Goal: Information Seeking & Learning: Learn about a topic

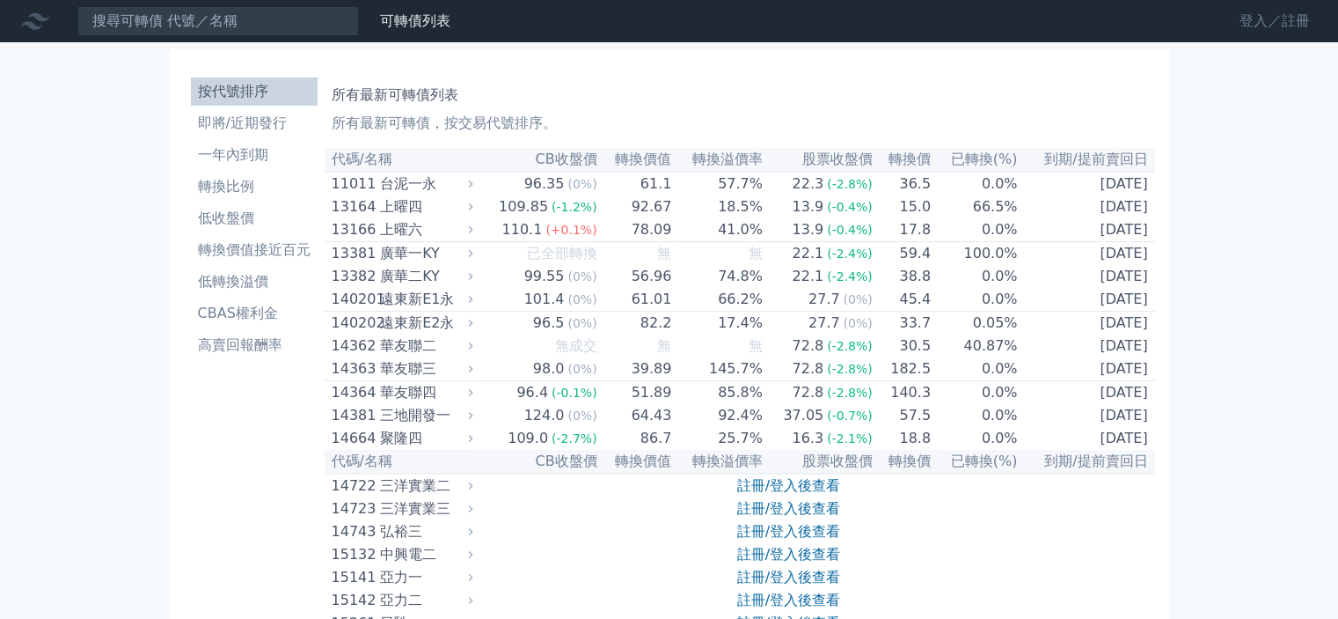
click at [1246, 20] on link "登入／註冊" at bounding box center [1275, 21] width 99 height 28
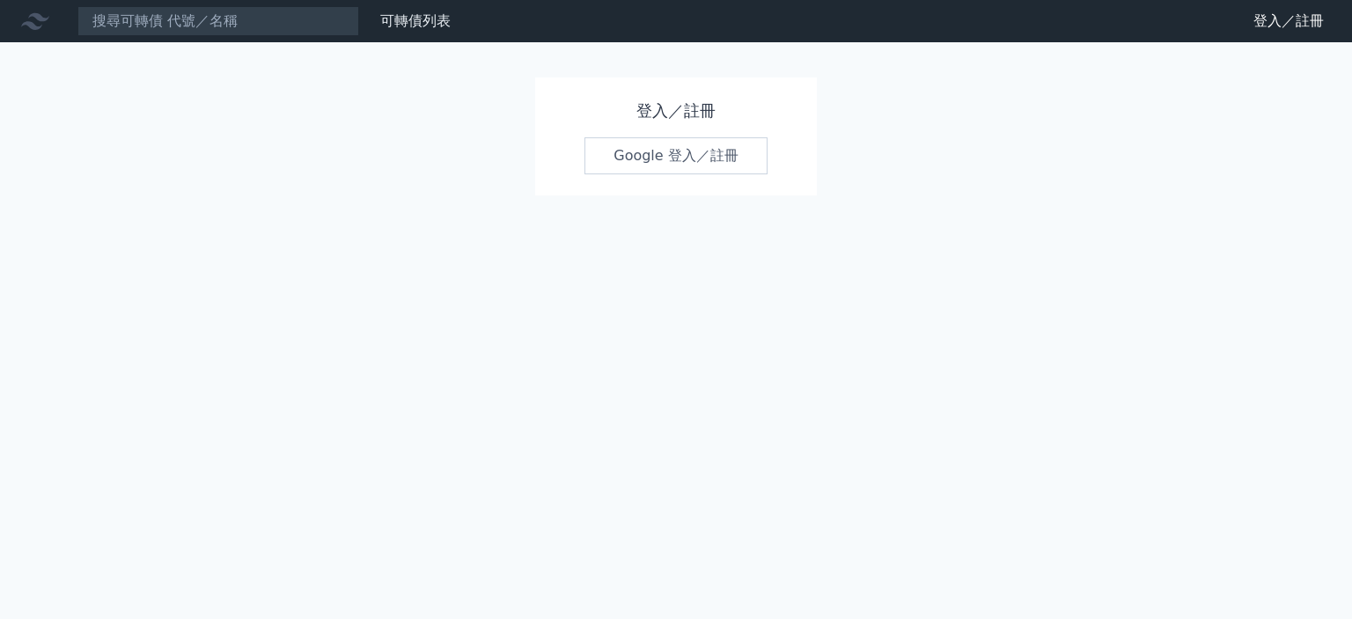
click at [699, 150] on link "Google 登入／註冊" at bounding box center [675, 155] width 183 height 37
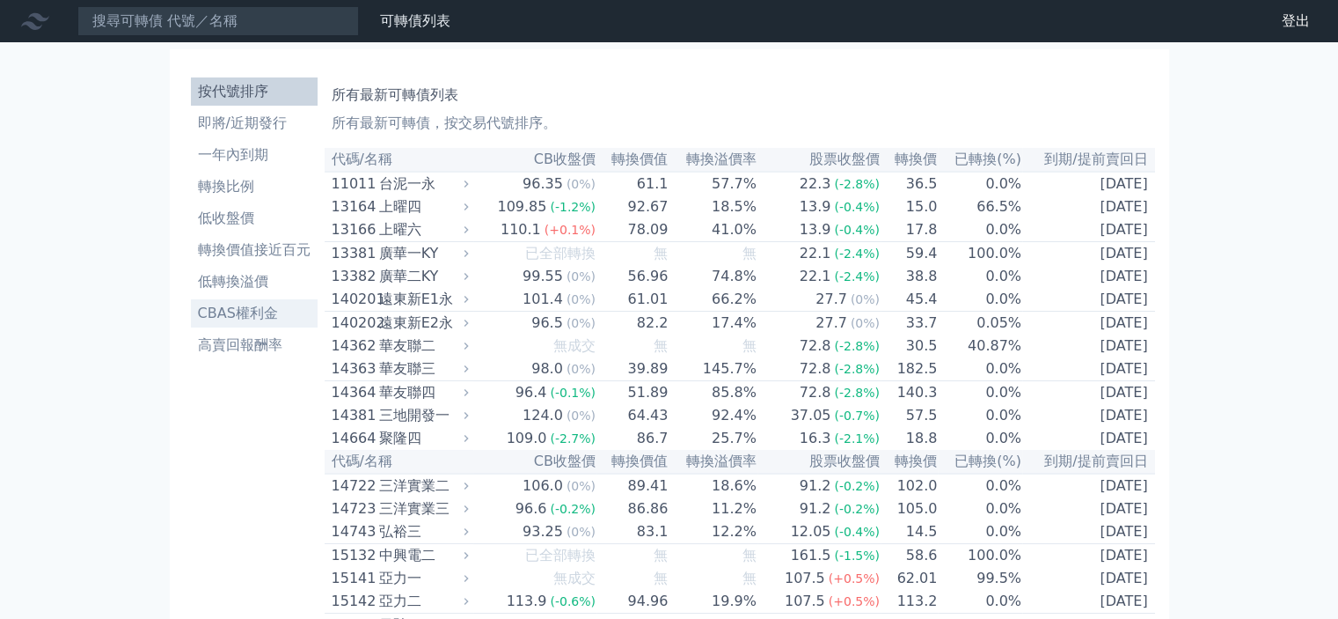
click at [252, 319] on li "CBAS權利金" at bounding box center [254, 313] width 127 height 21
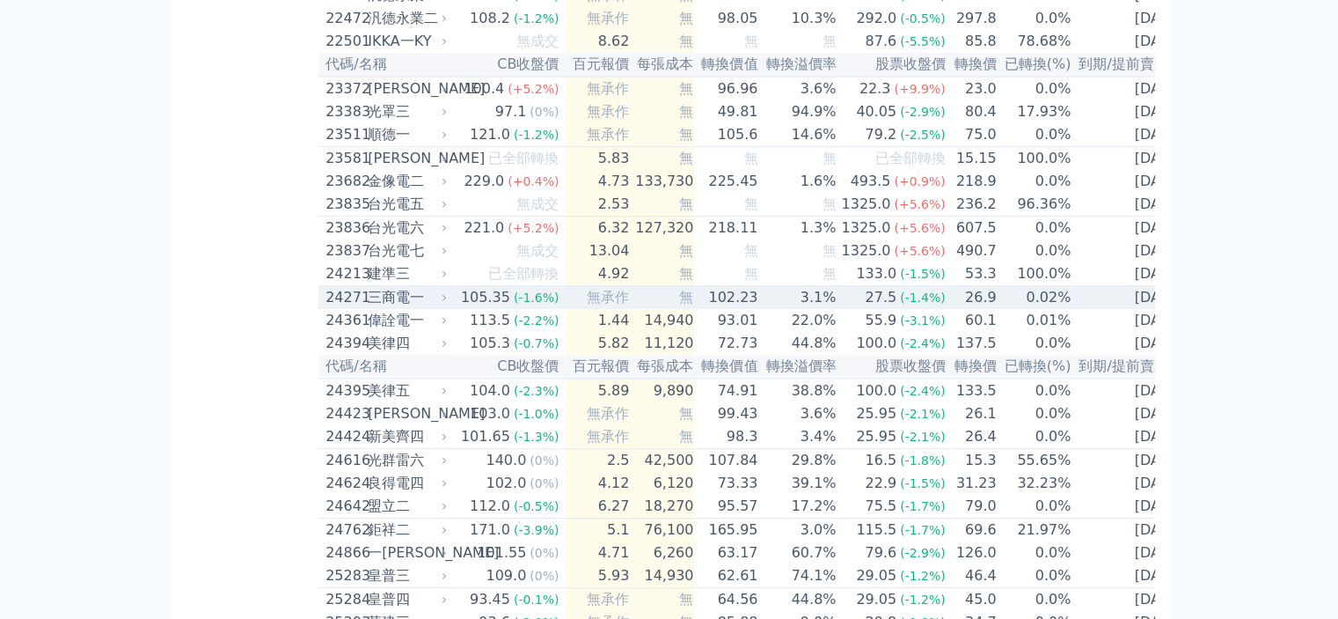
scroll to position [1408, 0]
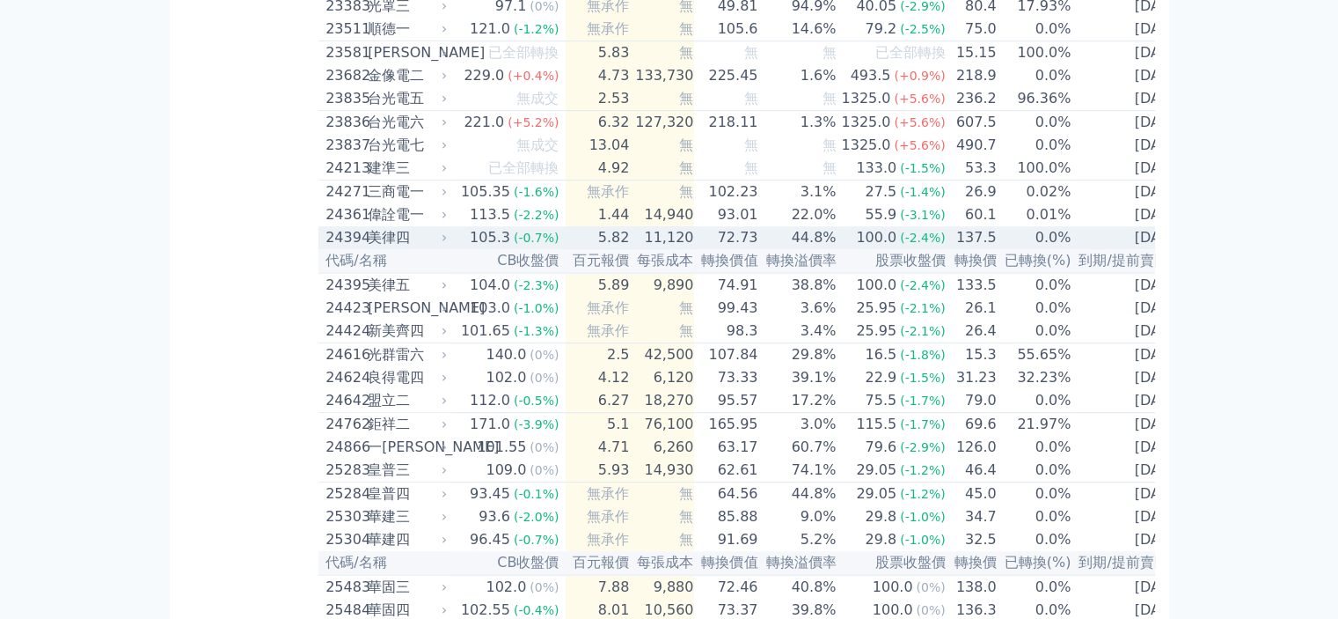
click at [446, 243] on icon at bounding box center [444, 237] width 11 height 11
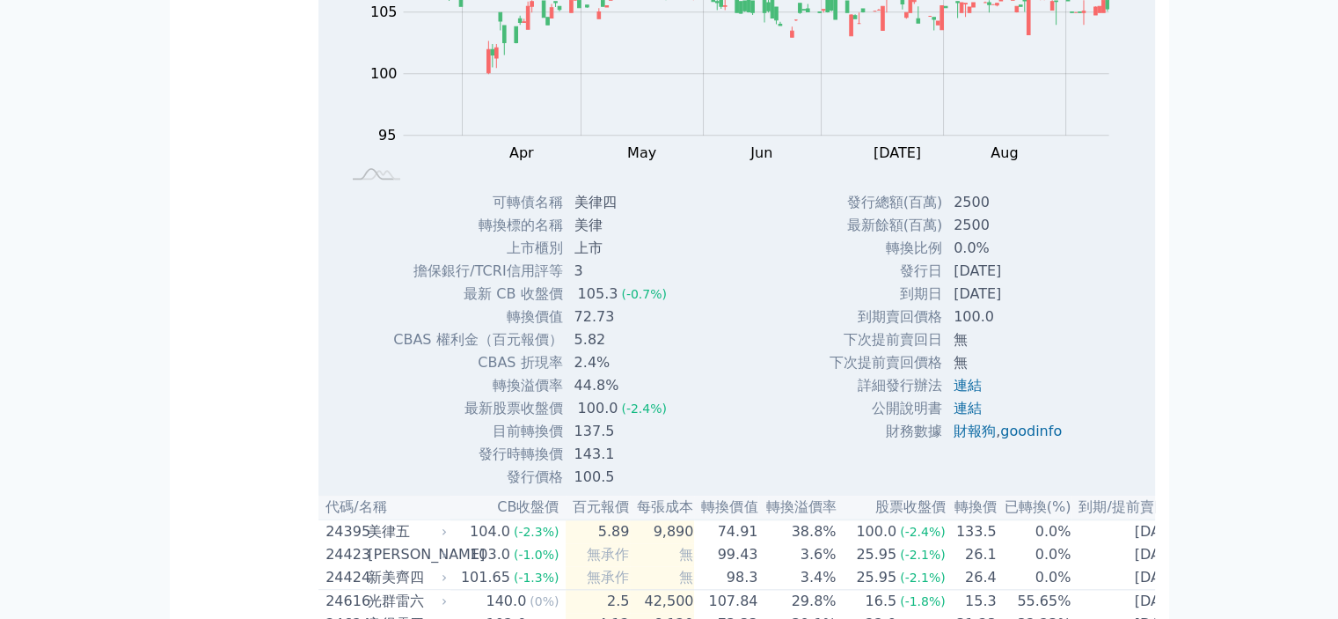
scroll to position [1760, 0]
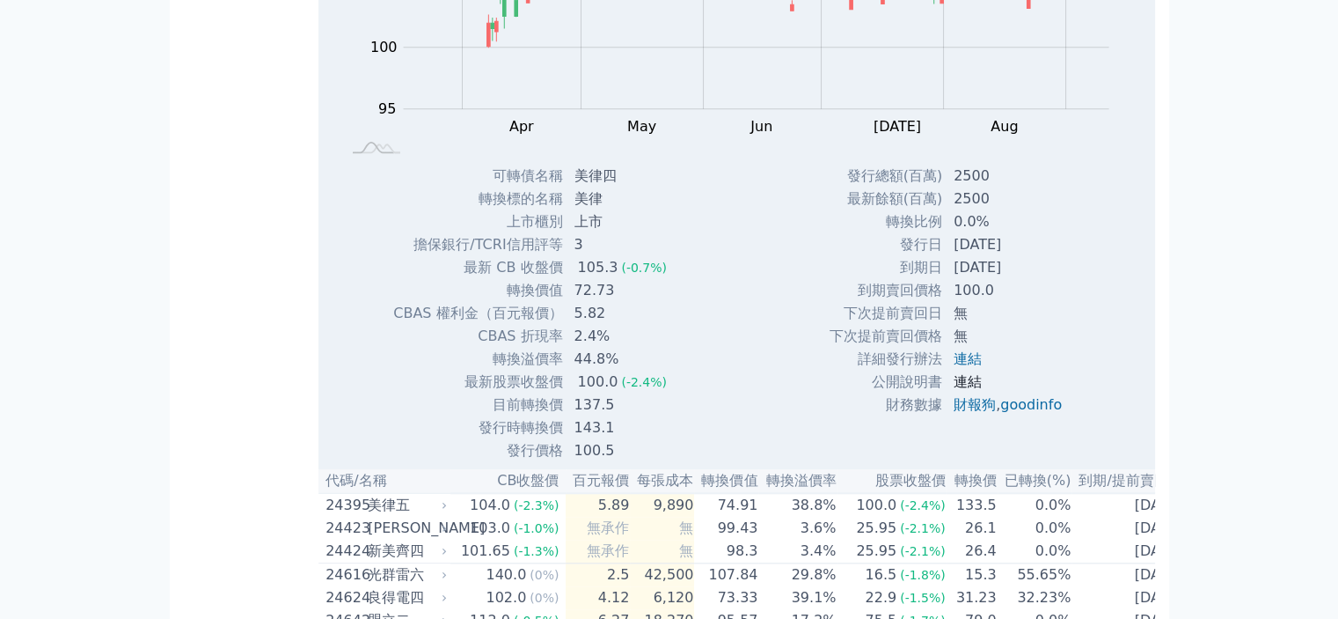
click at [977, 390] on link "連結" at bounding box center [968, 381] width 28 height 17
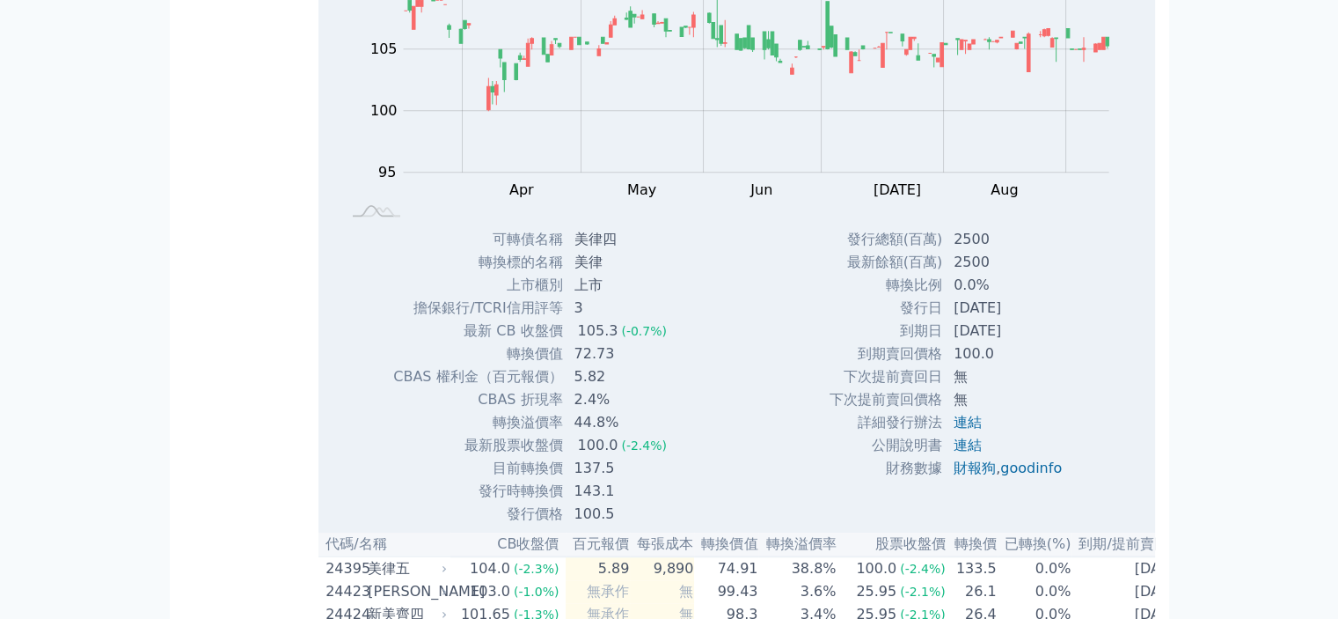
scroll to position [1496, 0]
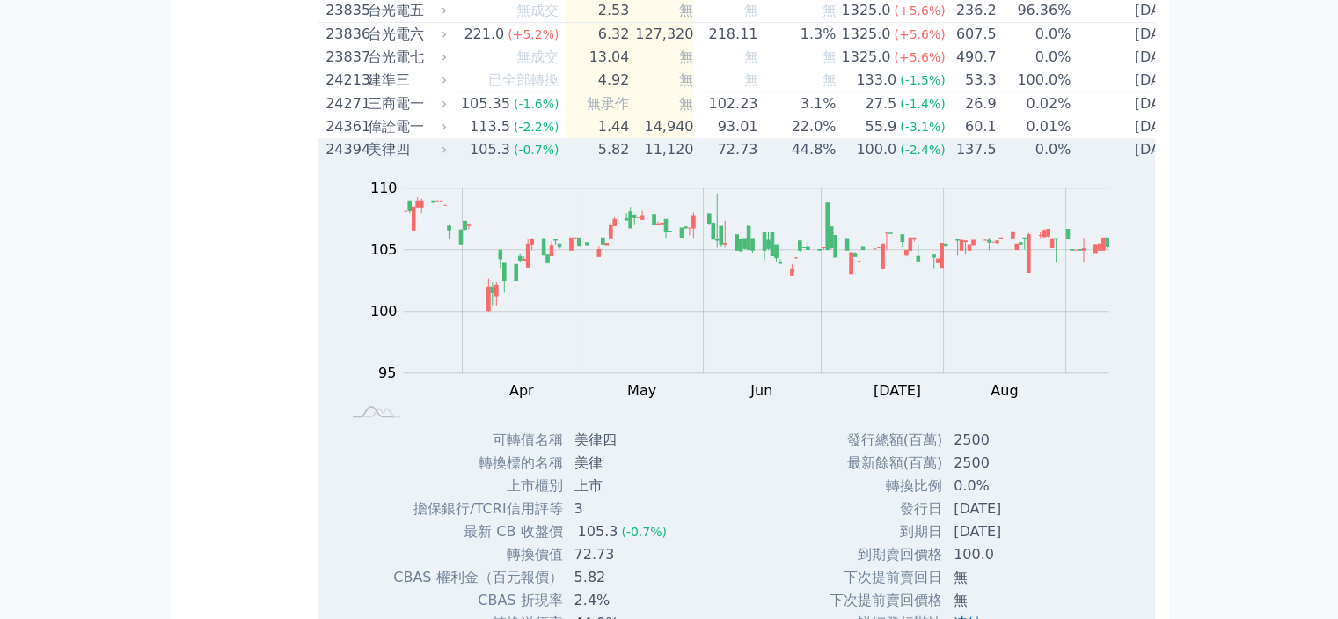
click at [414, 160] on div "美律四" at bounding box center [406, 149] width 76 height 21
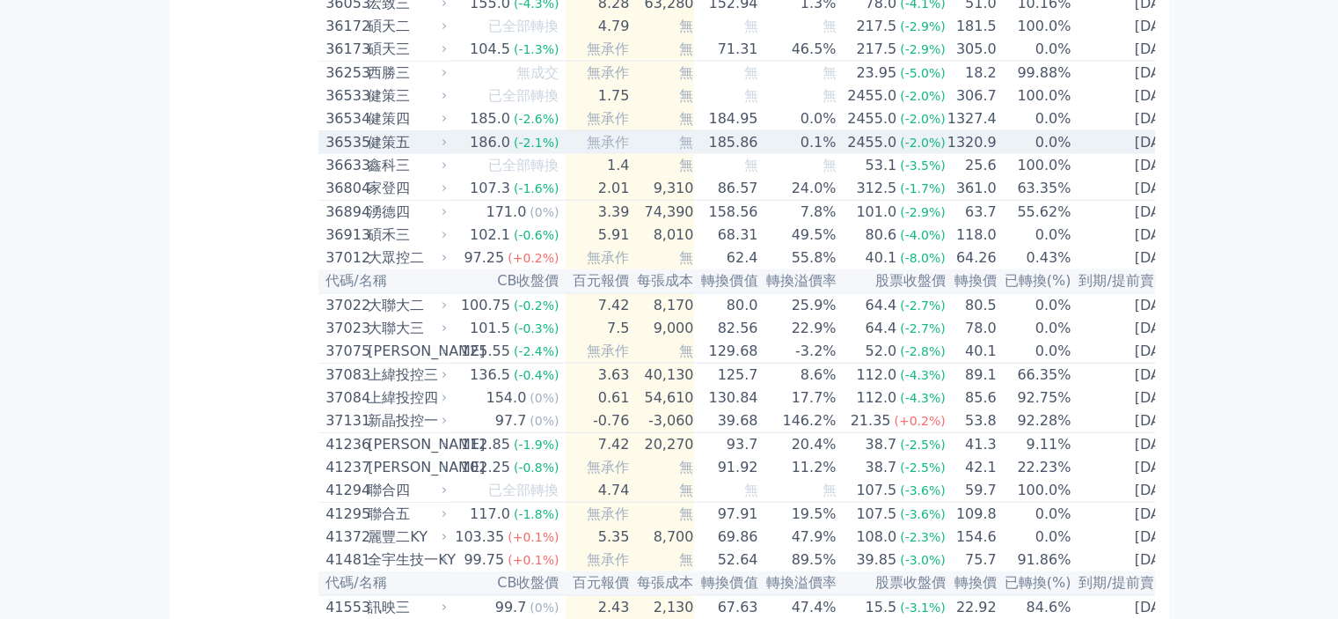
scroll to position [4136, 0]
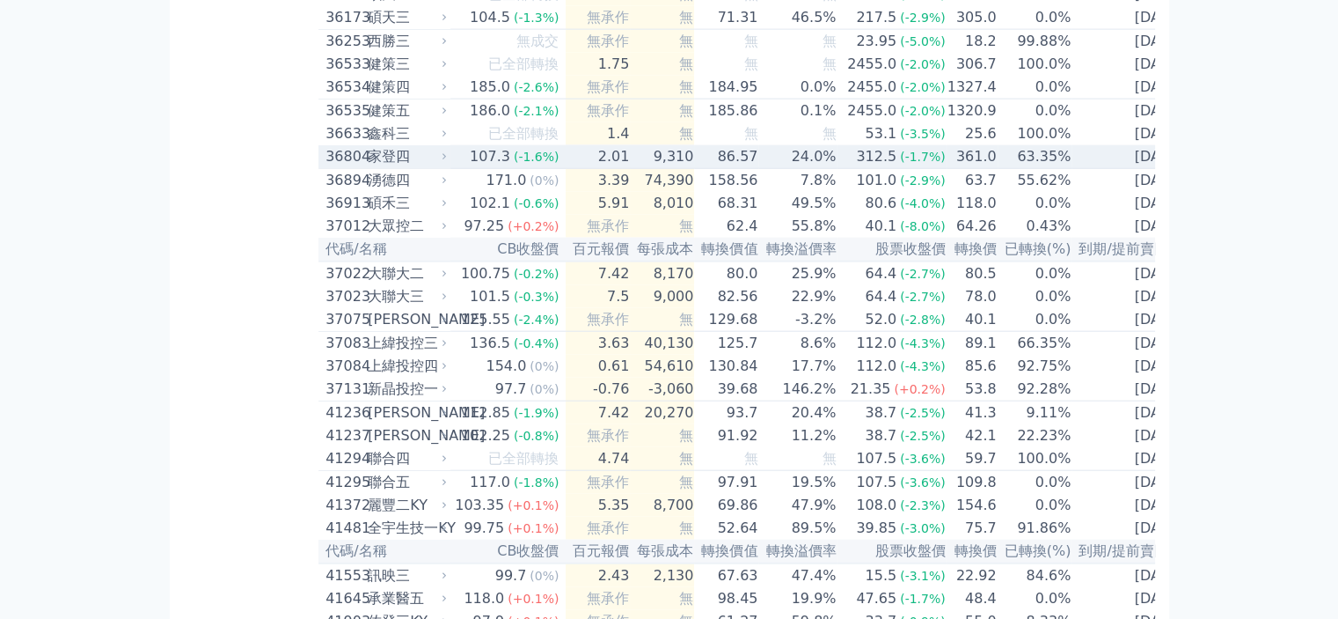
click at [442, 167] on div "家登四" at bounding box center [406, 156] width 76 height 21
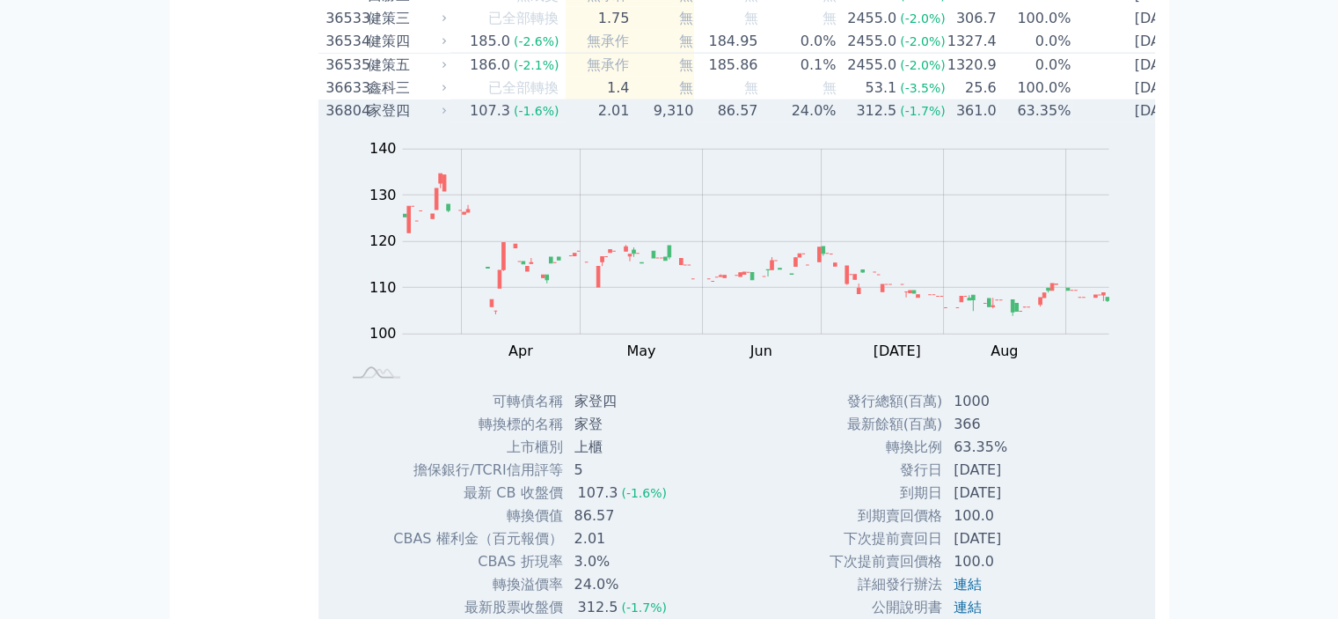
scroll to position [4224, 0]
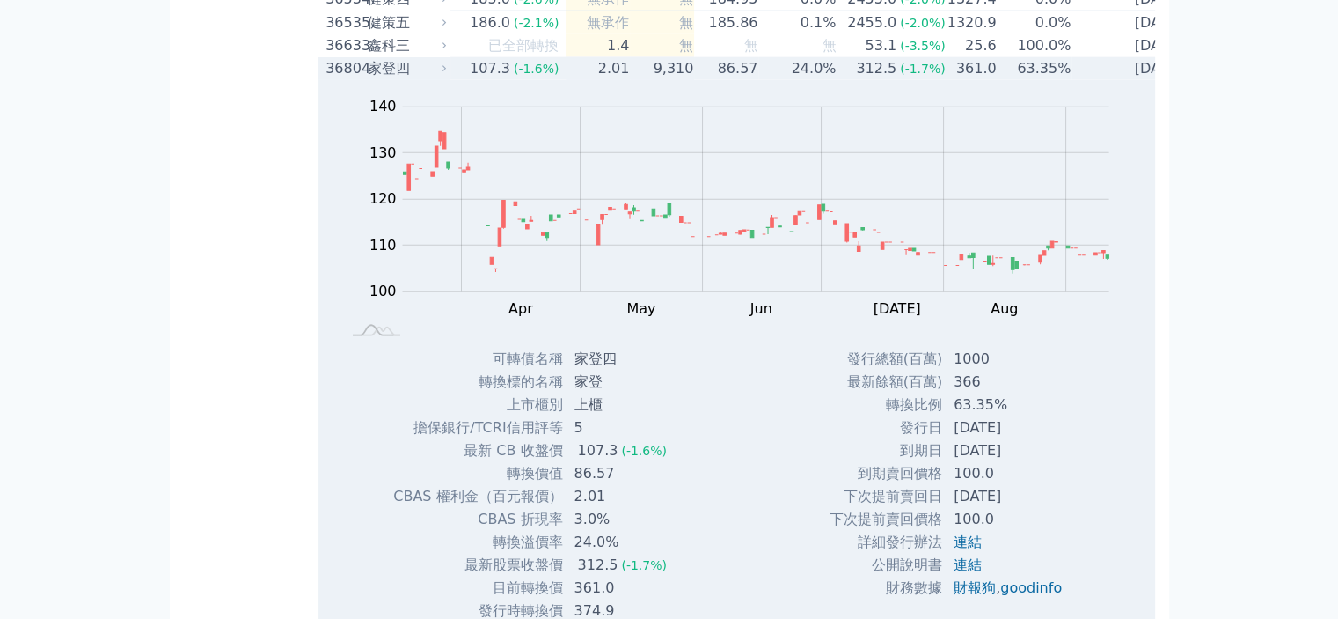
click at [448, 74] on icon at bounding box center [444, 68] width 11 height 11
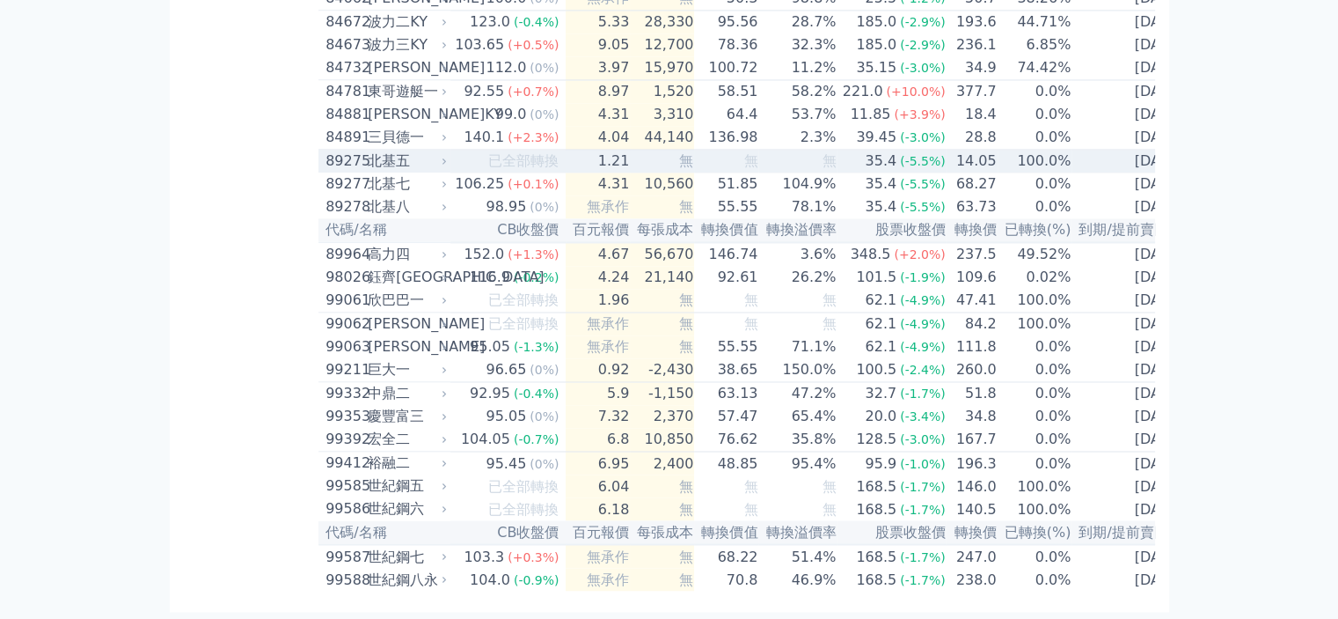
scroll to position [10156, 0]
drag, startPoint x: 1151, startPoint y: 321, endPoint x: 1253, endPoint y: 323, distance: 102.1
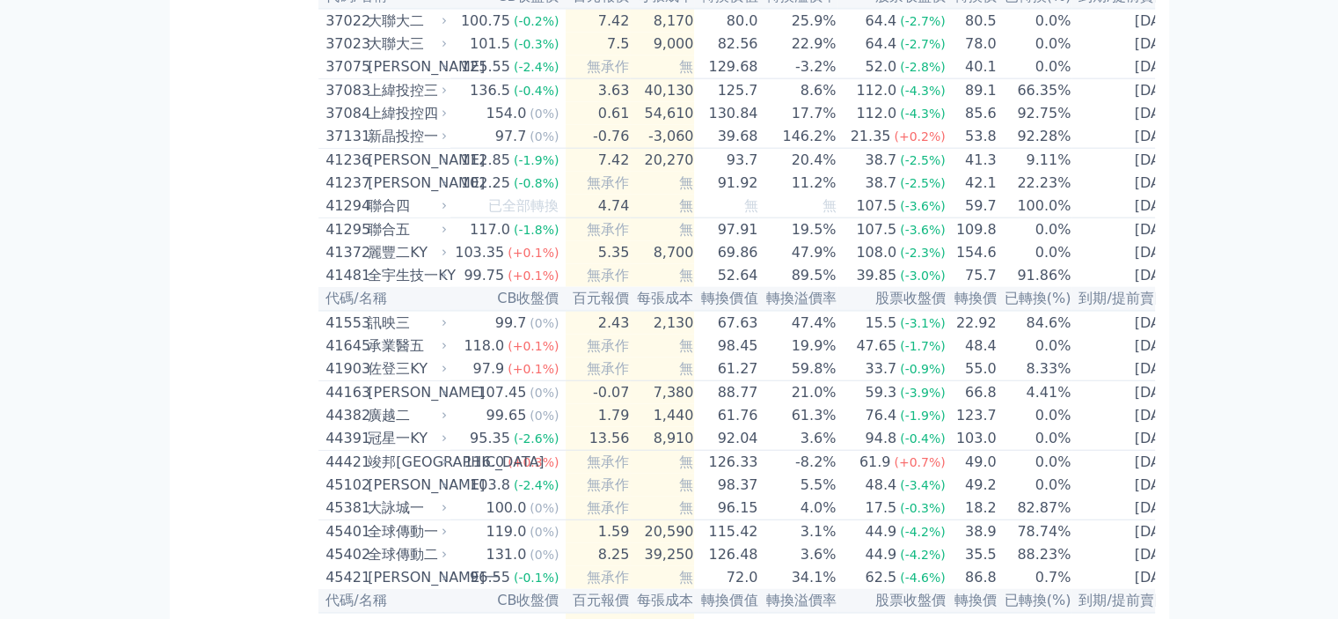
scroll to position [0, 0]
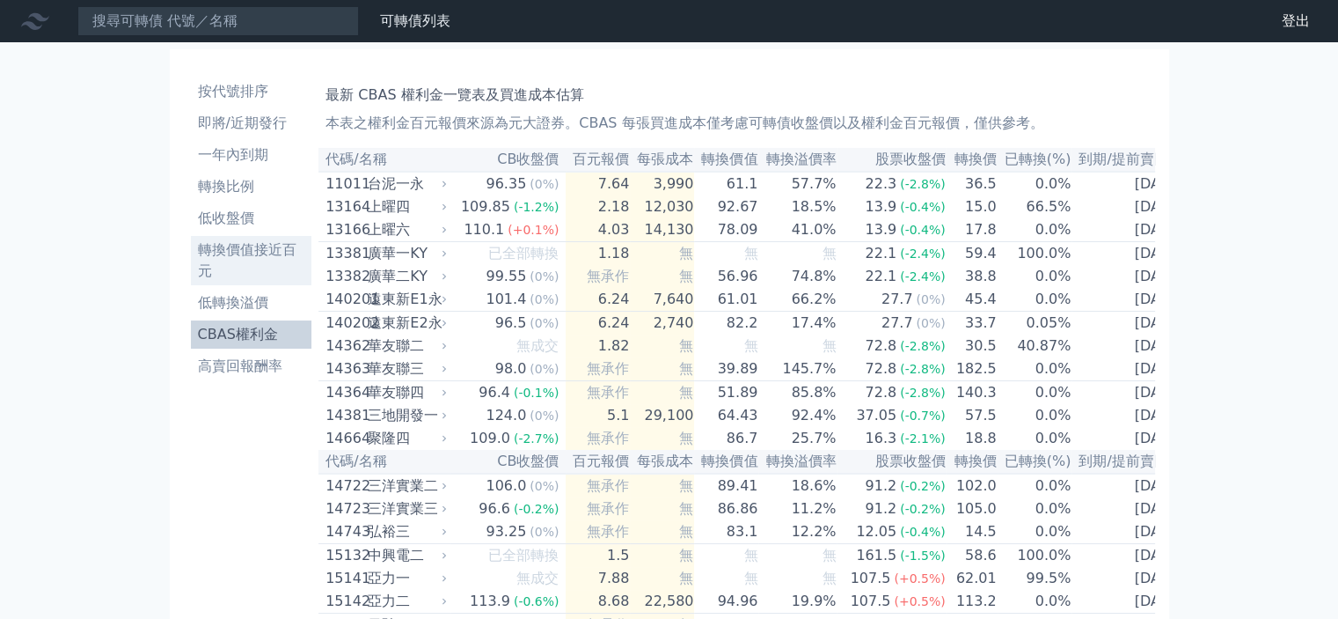
click at [242, 269] on li "轉換價值接近百元" at bounding box center [251, 260] width 121 height 42
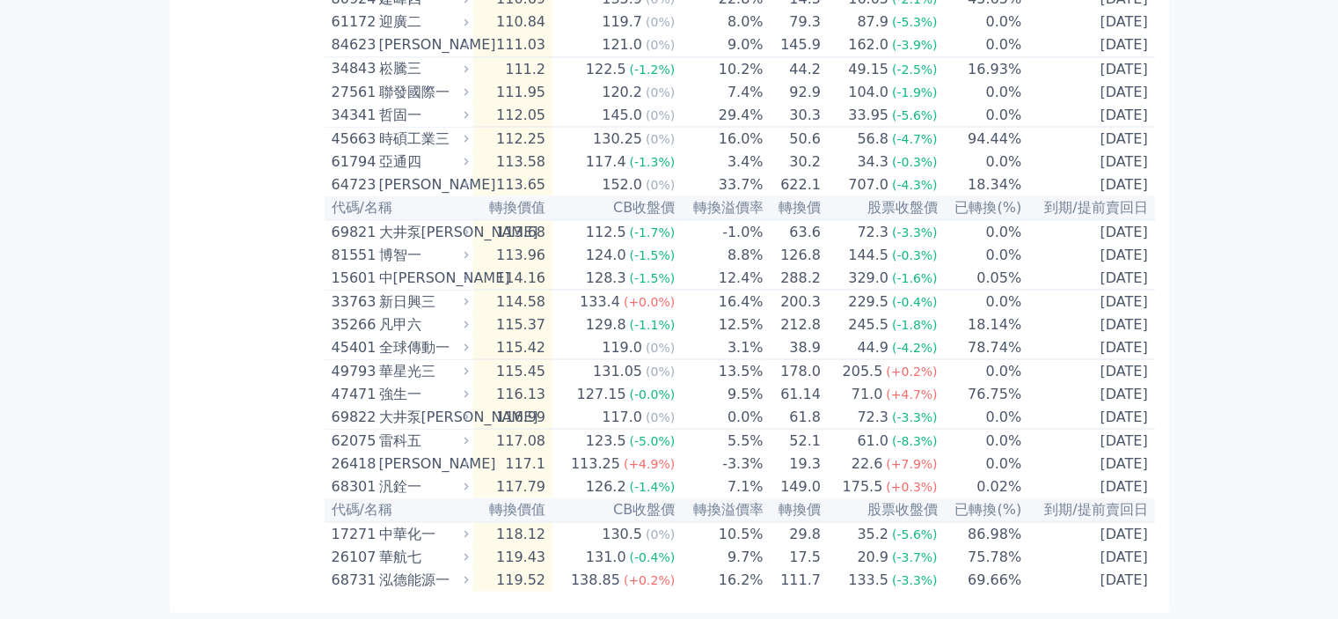
scroll to position [3543, 0]
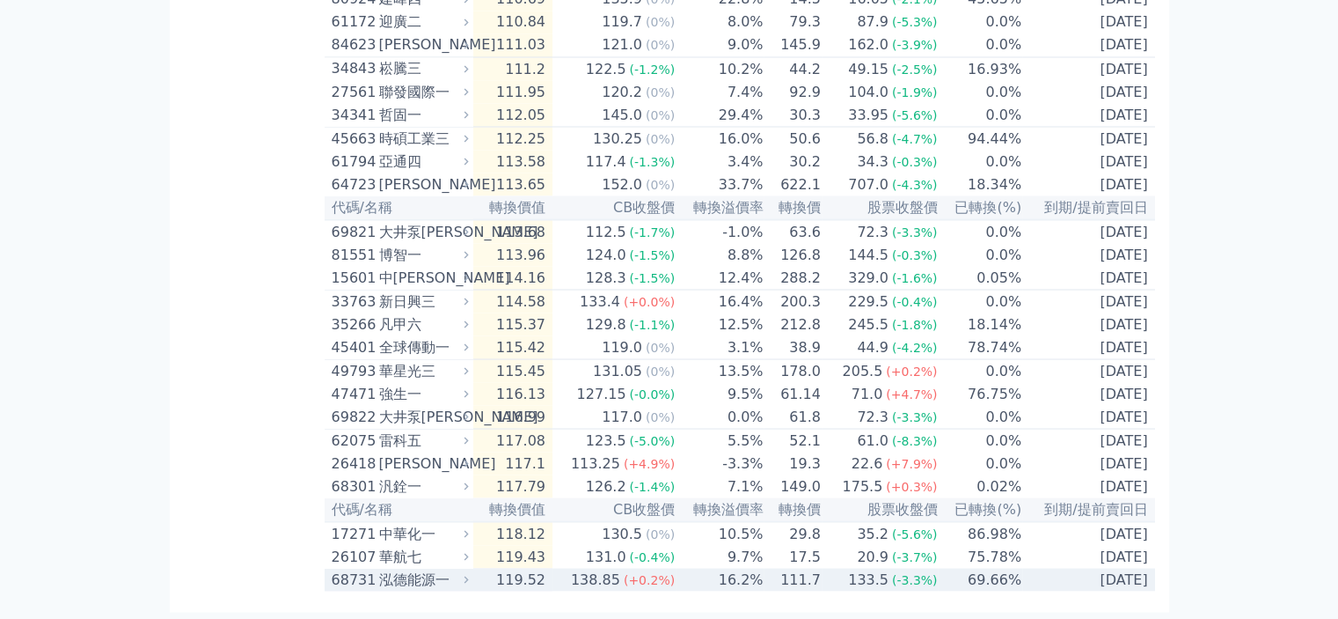
drag, startPoint x: 503, startPoint y: 567, endPoint x: 209, endPoint y: 489, distance: 304.8
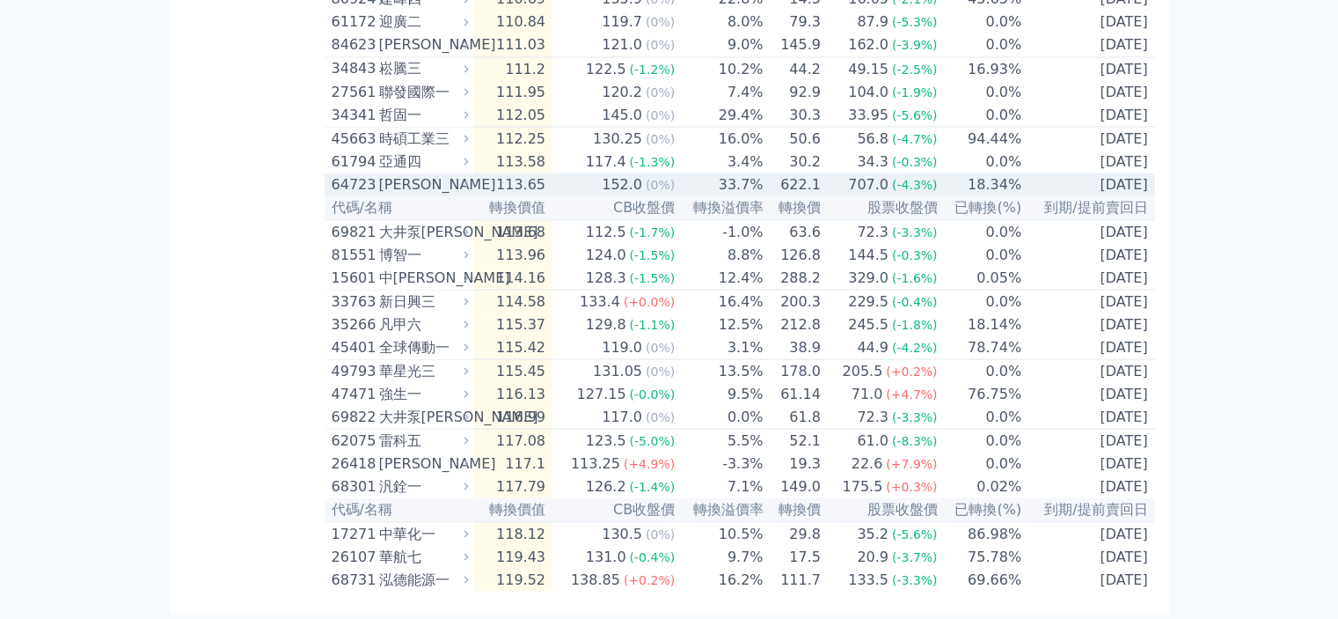
click at [473, 173] on div "64723 [PERSON_NAME]" at bounding box center [402, 183] width 141 height 21
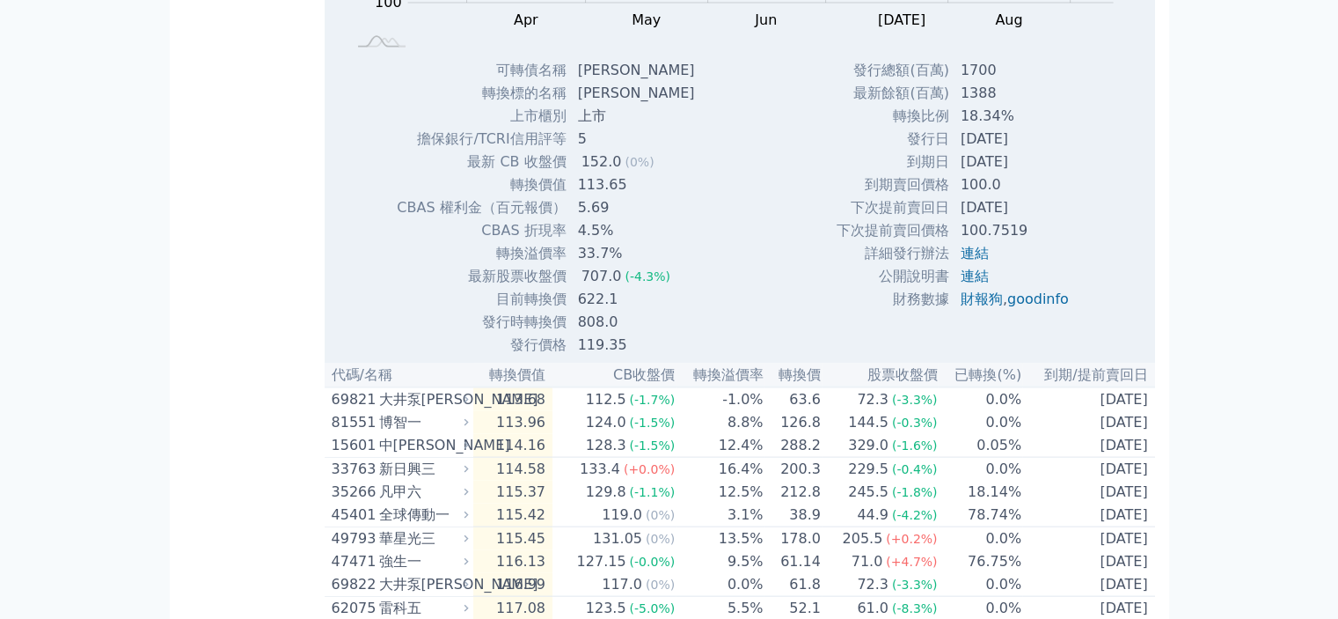
scroll to position [3719, 0]
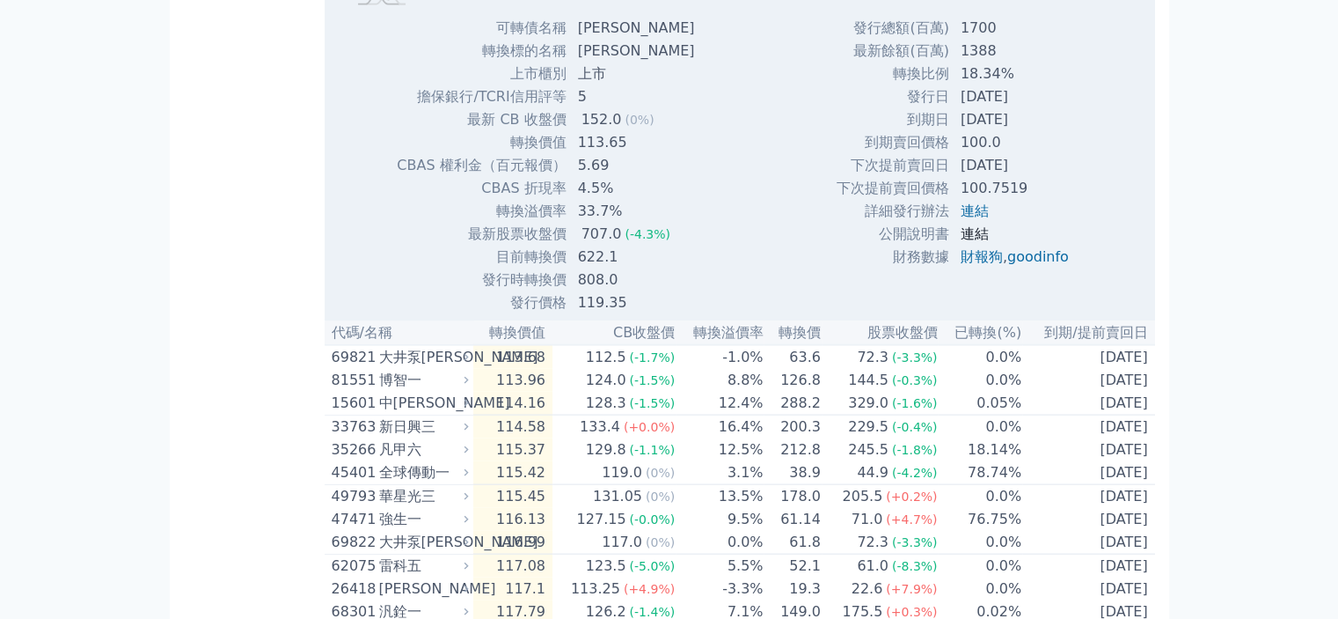
click at [961, 242] on link "連結" at bounding box center [975, 233] width 28 height 17
click at [970, 219] on link "連結" at bounding box center [975, 210] width 28 height 17
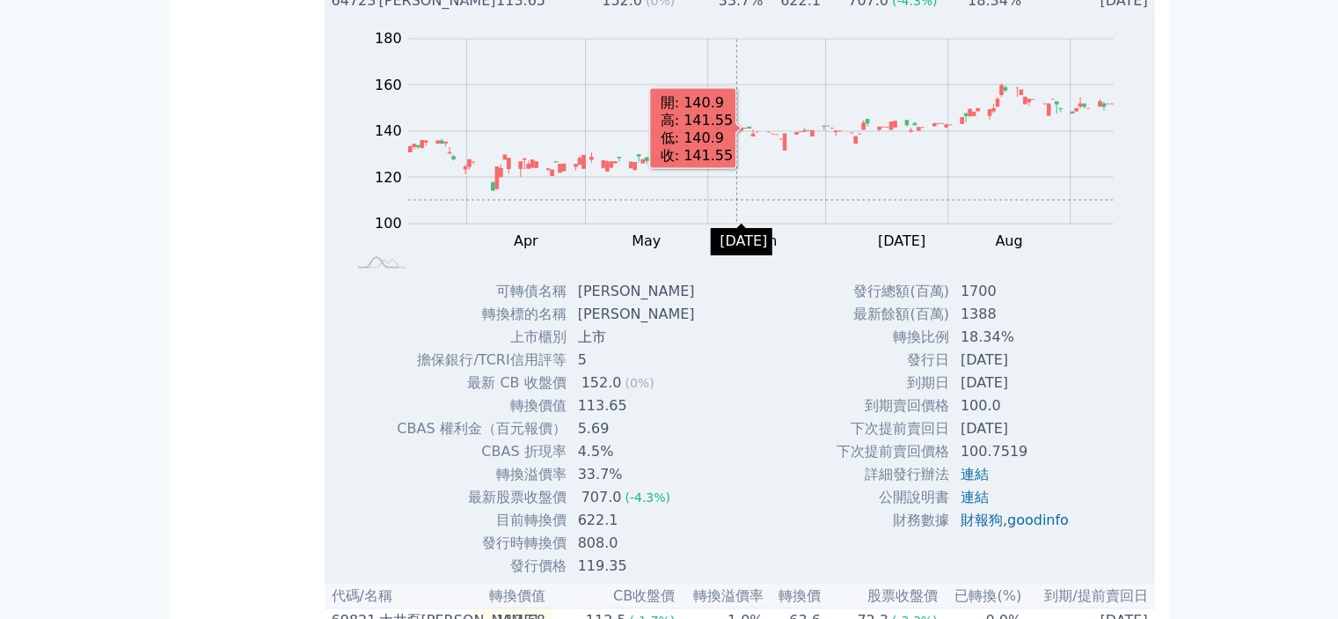
scroll to position [3455, 0]
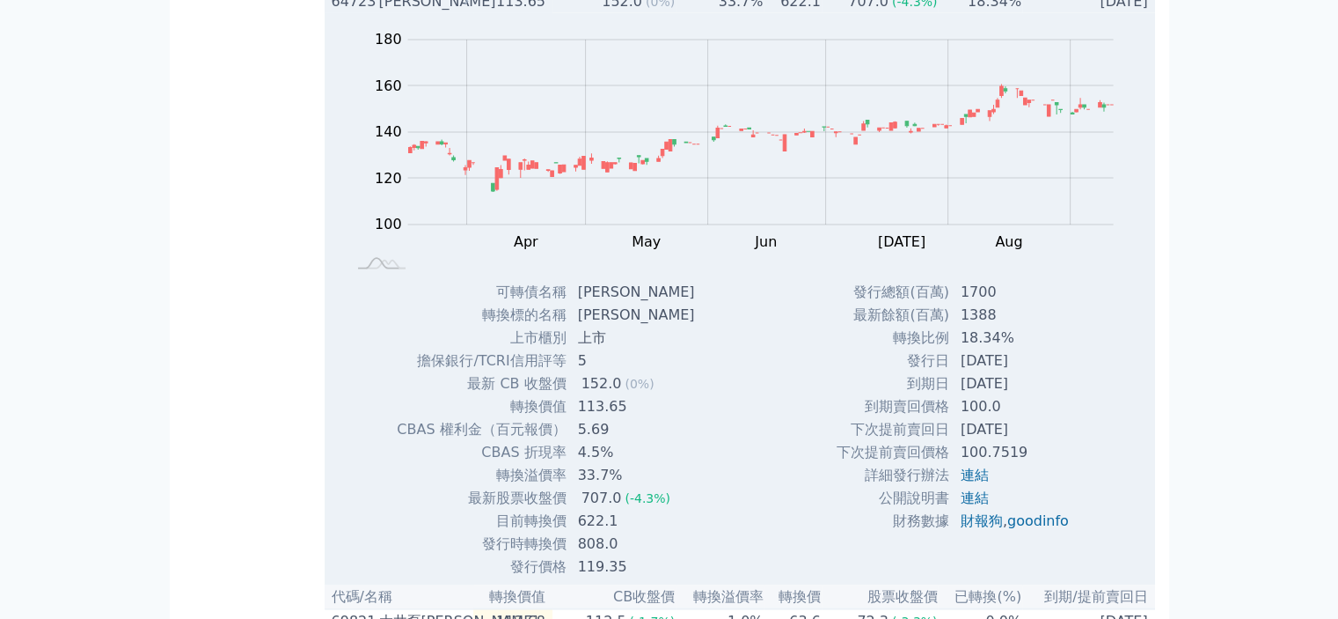
click at [469, 5] on icon at bounding box center [467, 1] width 4 height 7
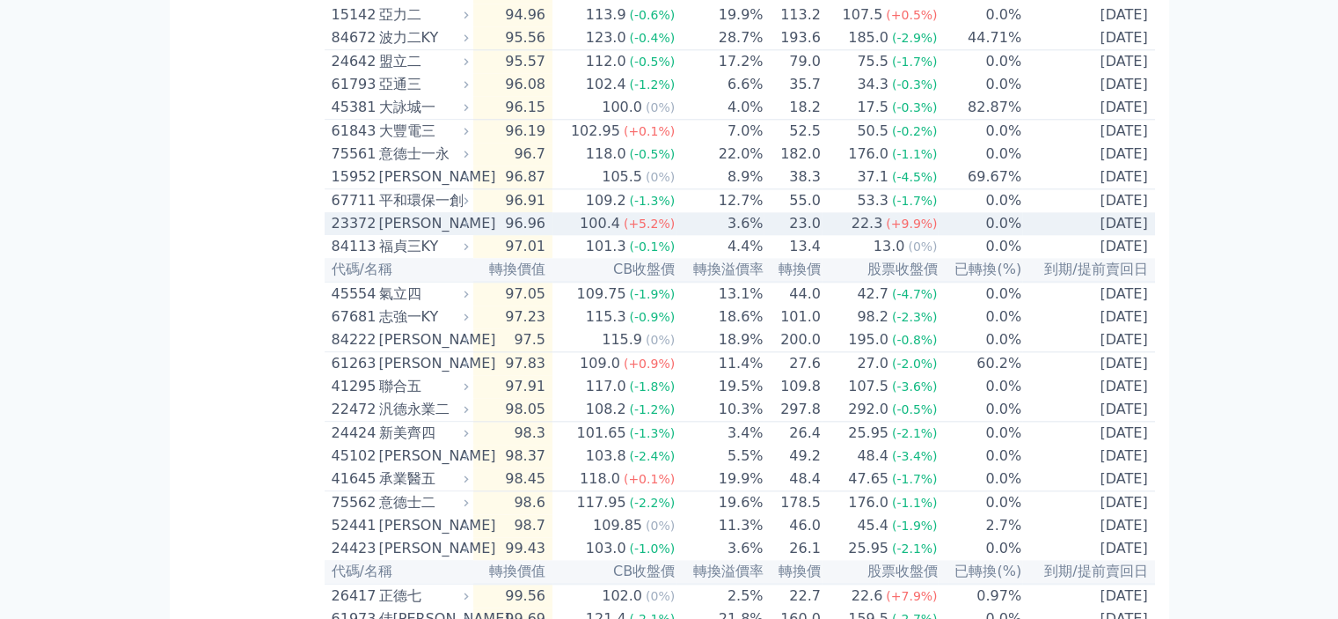
scroll to position [1959, 0]
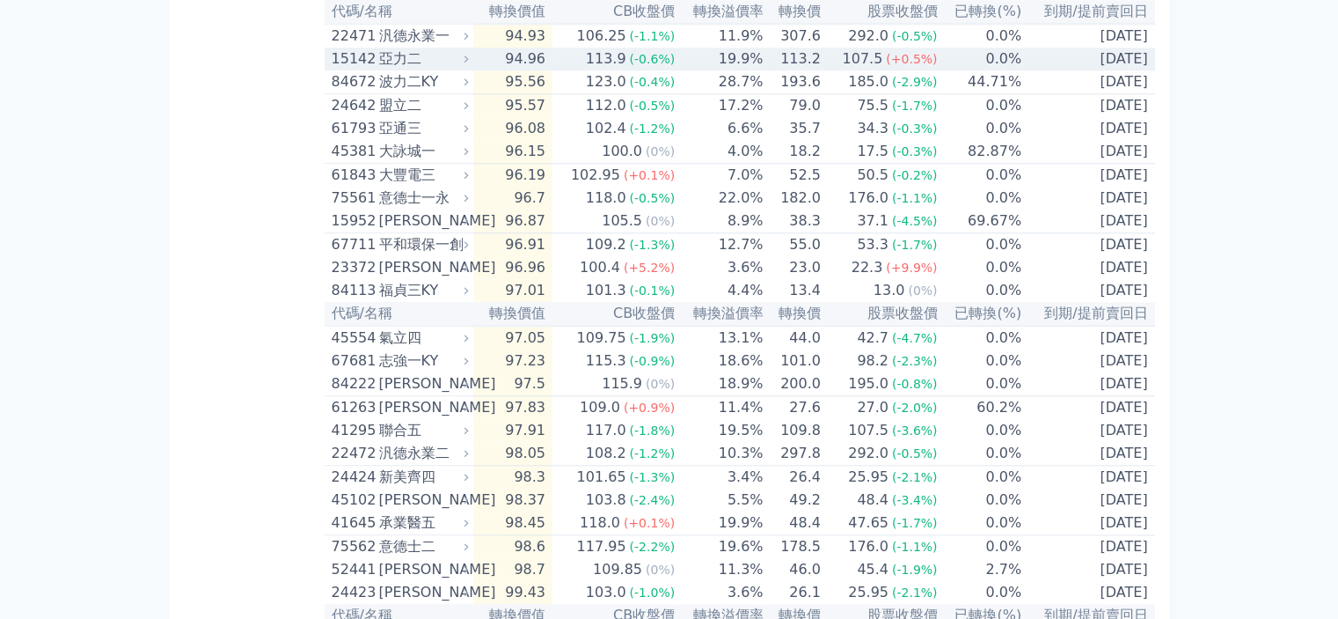
click at [472, 64] on icon at bounding box center [465, 58] width 11 height 11
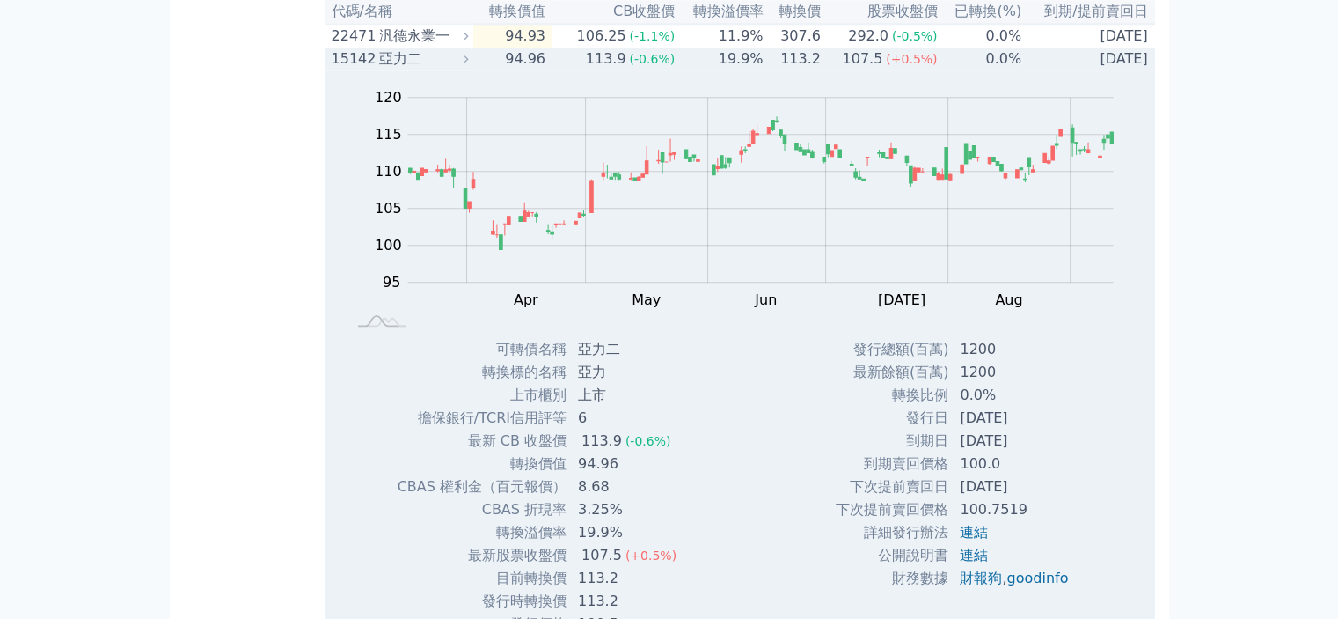
click at [472, 64] on icon at bounding box center [465, 58] width 11 height 11
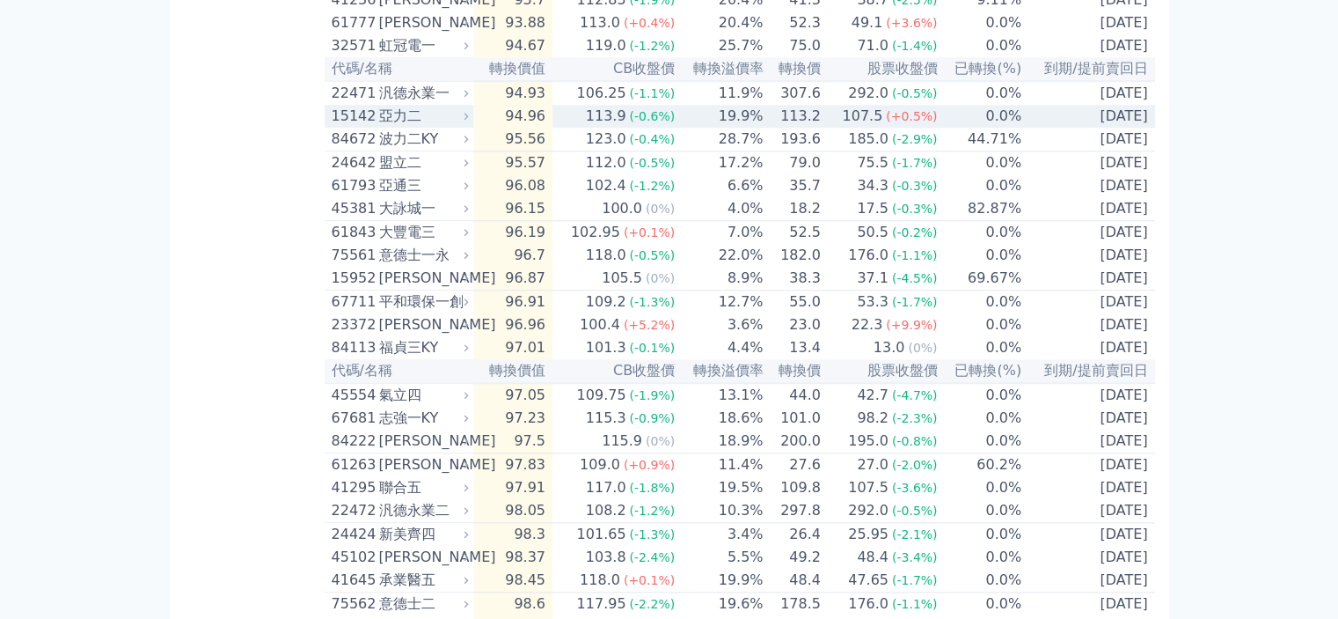
scroll to position [1871, 0]
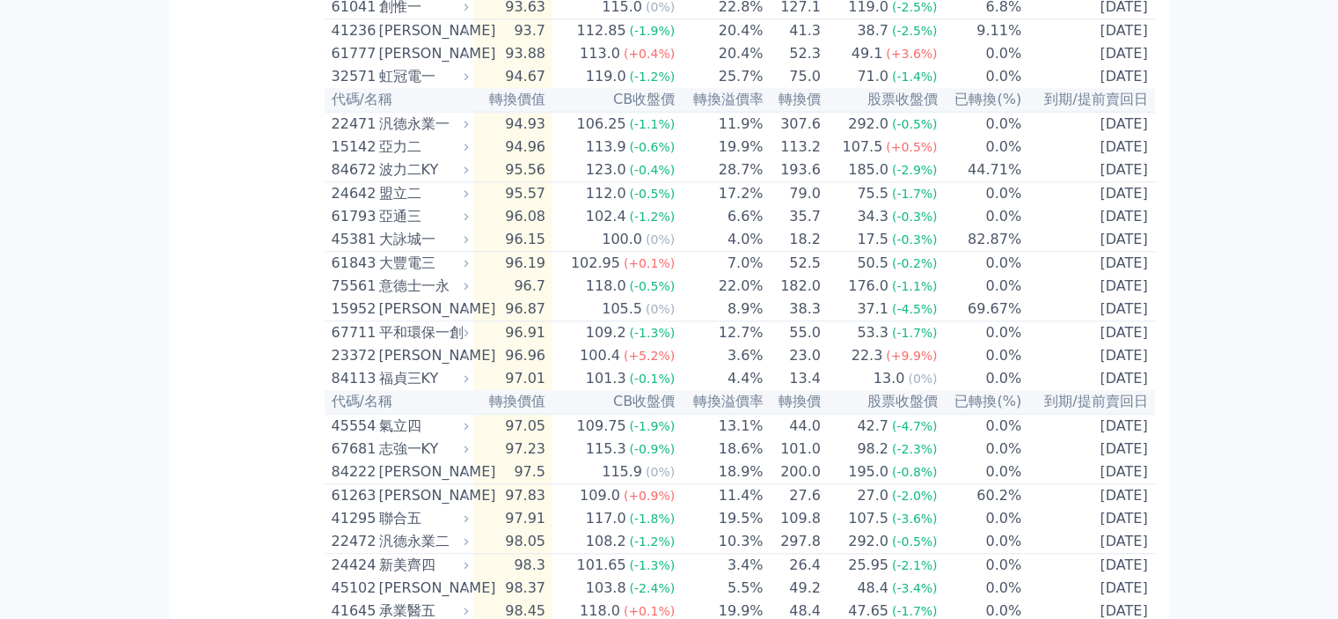
drag, startPoint x: 1335, startPoint y: 334, endPoint x: 1343, endPoint y: 381, distance: 47.3
click at [1338, 381] on html "可轉債列表 財務數據 可轉債列表 財務數據 登出 登出 按代號排序 即將/近期發行 一年內到期 轉換比例 低收盤價 轉換價值接近百元" at bounding box center [669, 74] width 1338 height 3891
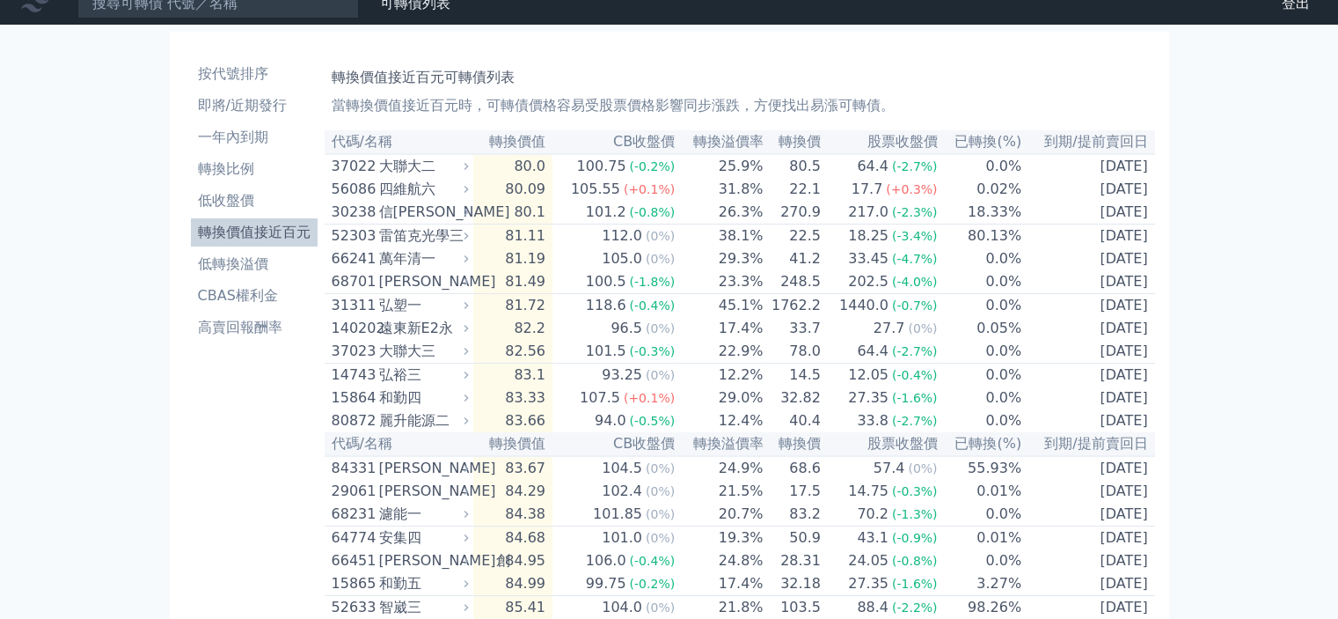
scroll to position [0, 0]
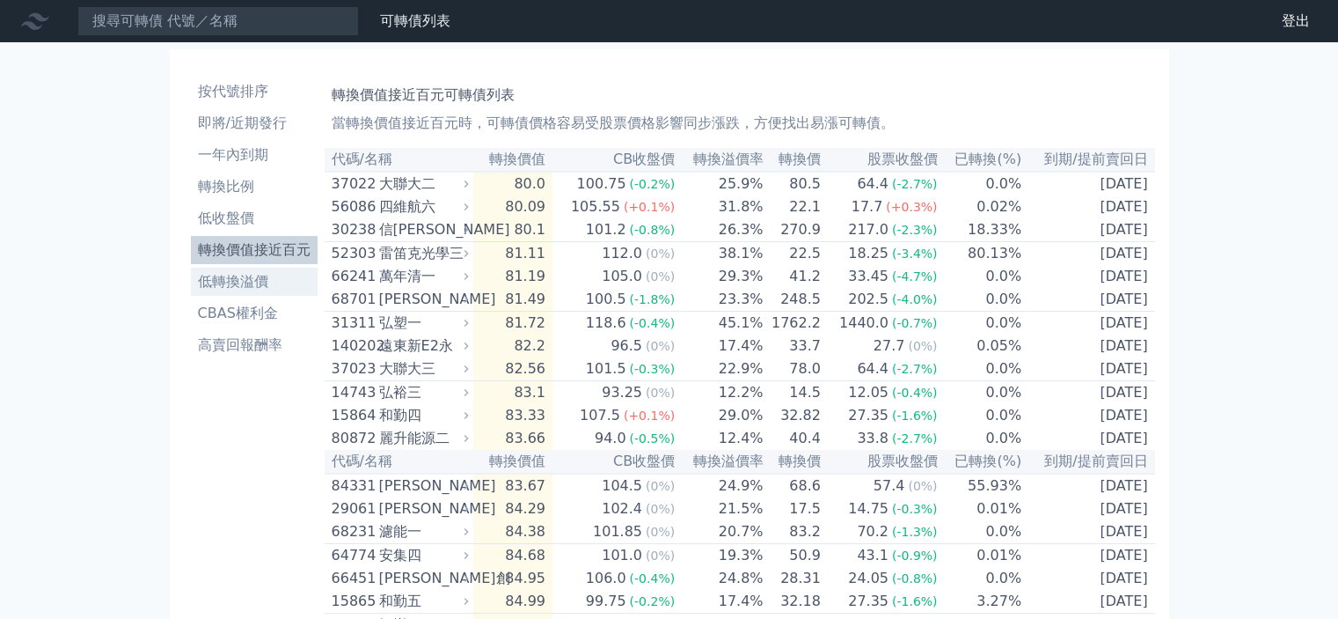
click at [231, 290] on li "低轉換溢價" at bounding box center [254, 281] width 127 height 21
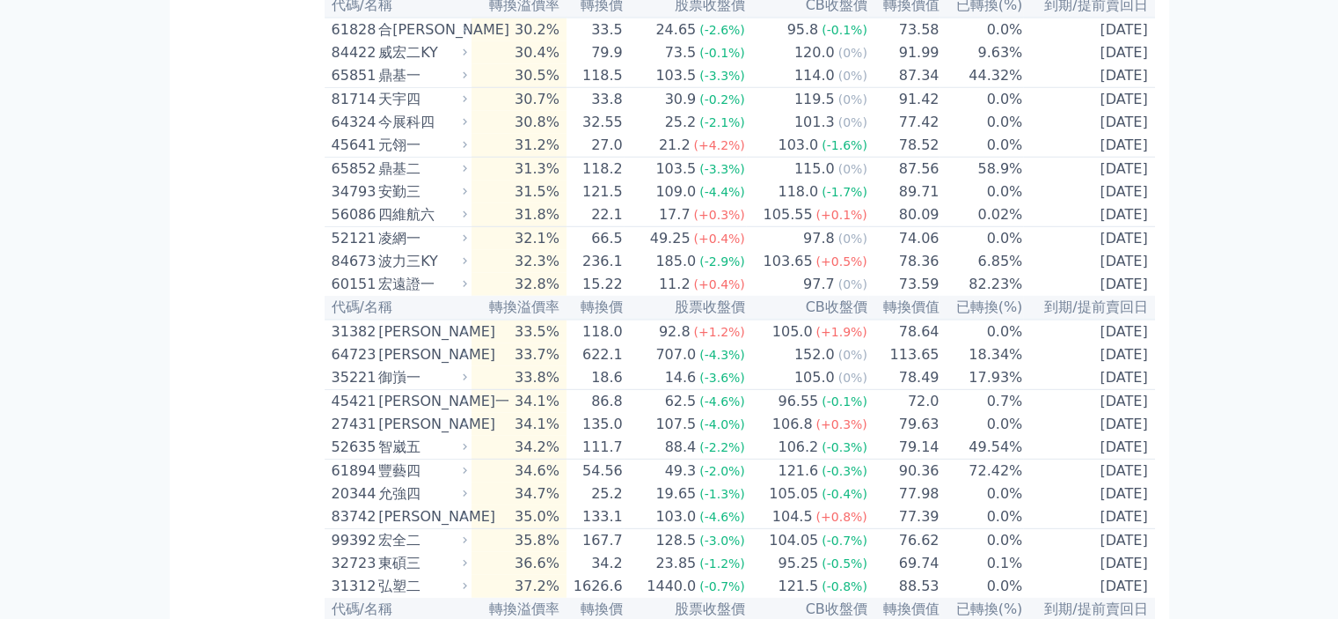
scroll to position [4839, 0]
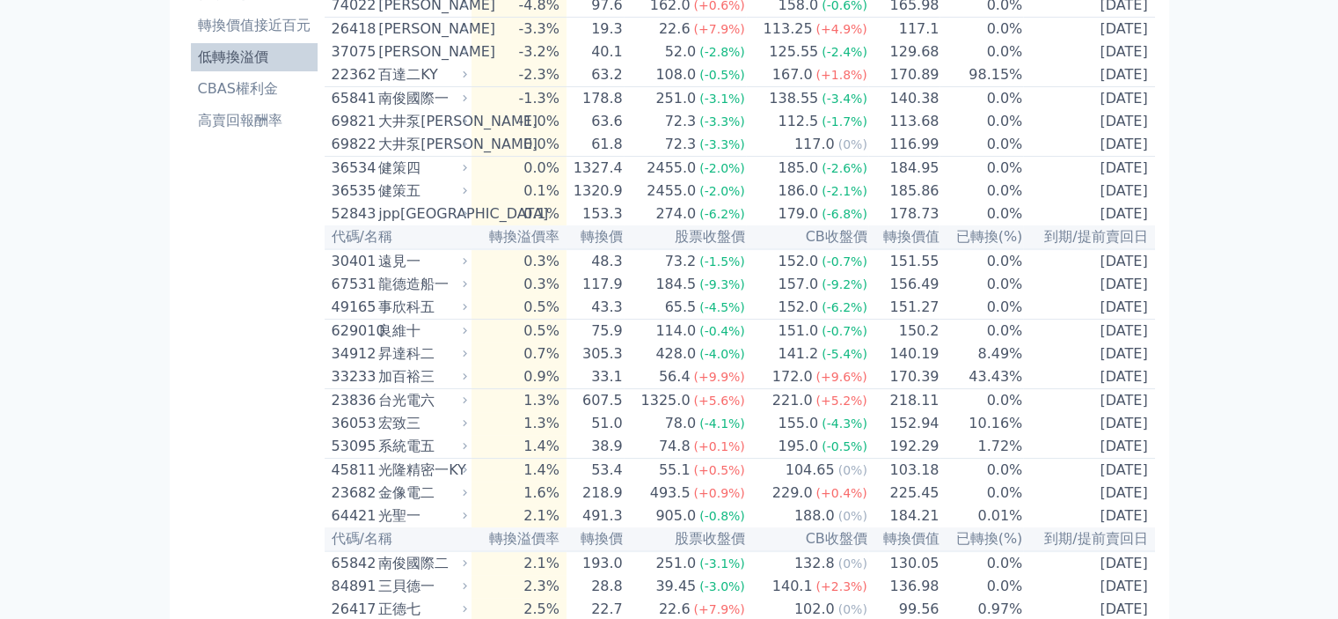
scroll to position [0, 0]
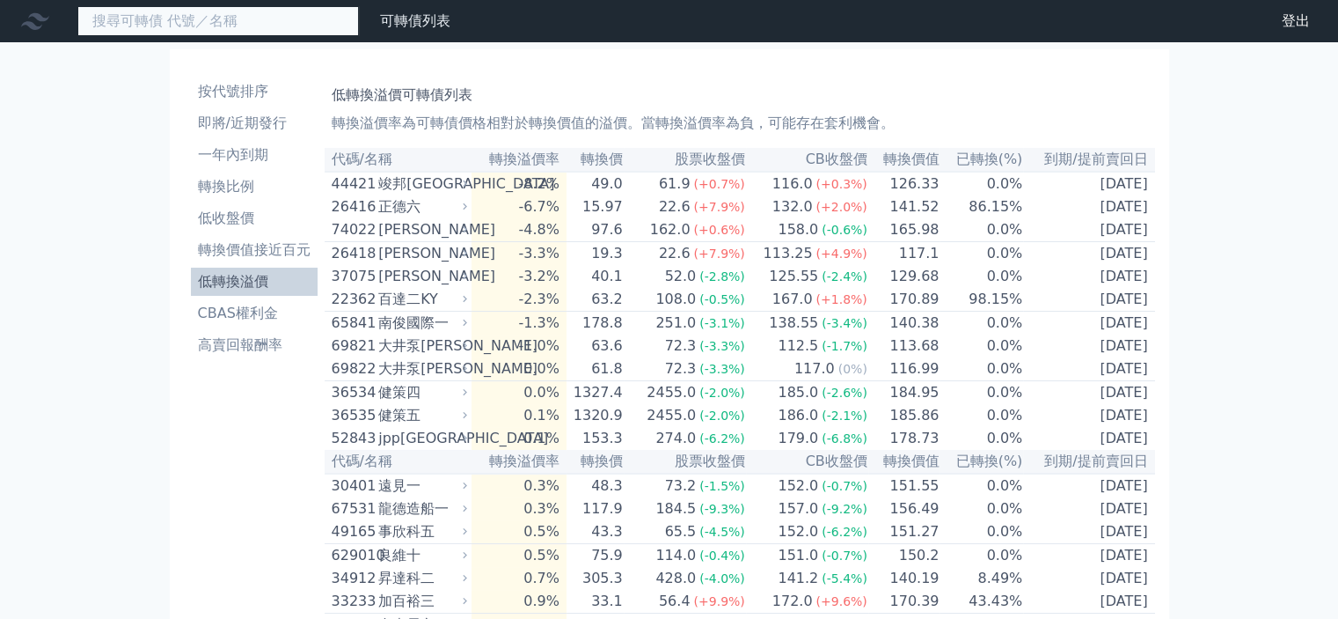
click at [190, 14] on input at bounding box center [218, 21] width 282 height 30
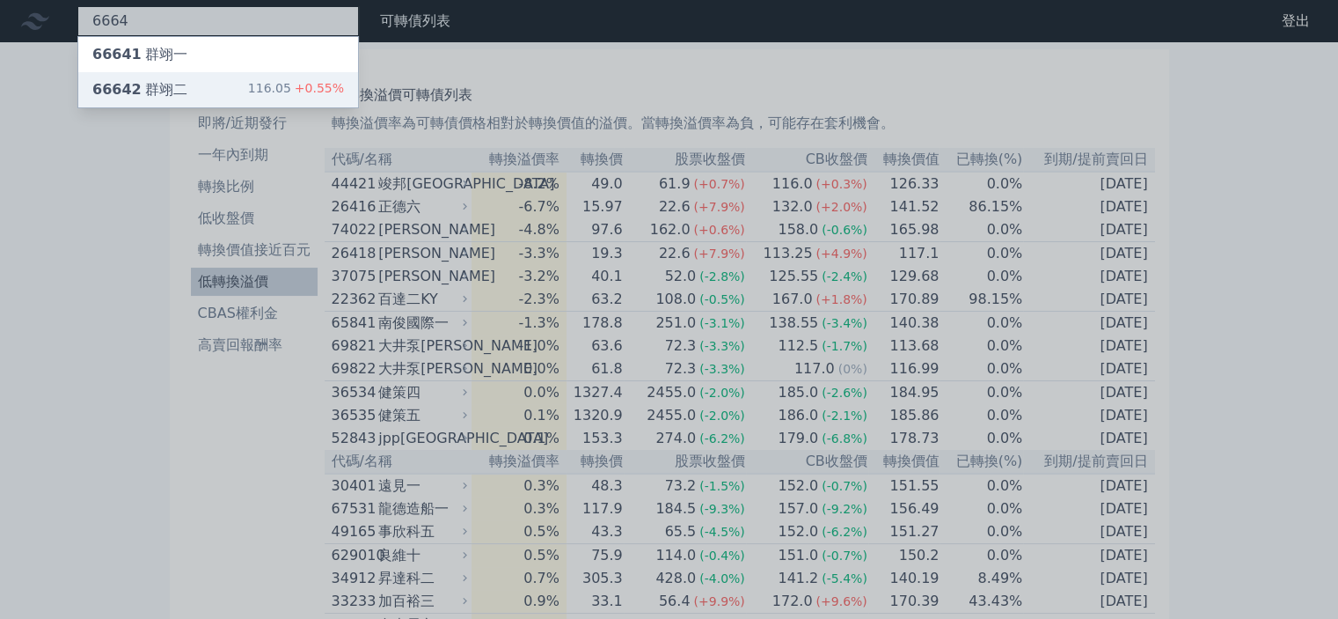
type input "6664"
click at [175, 77] on div "66642 群翊二 116.05 +0.55%" at bounding box center [218, 89] width 280 height 35
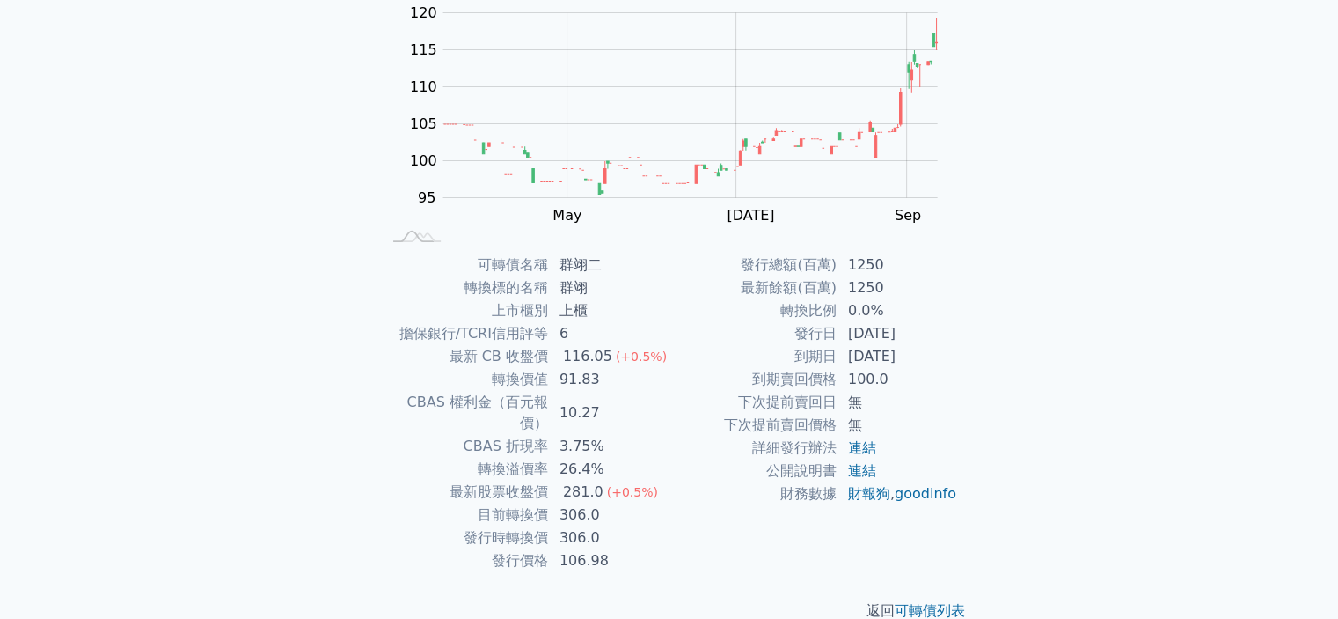
scroll to position [196, 0]
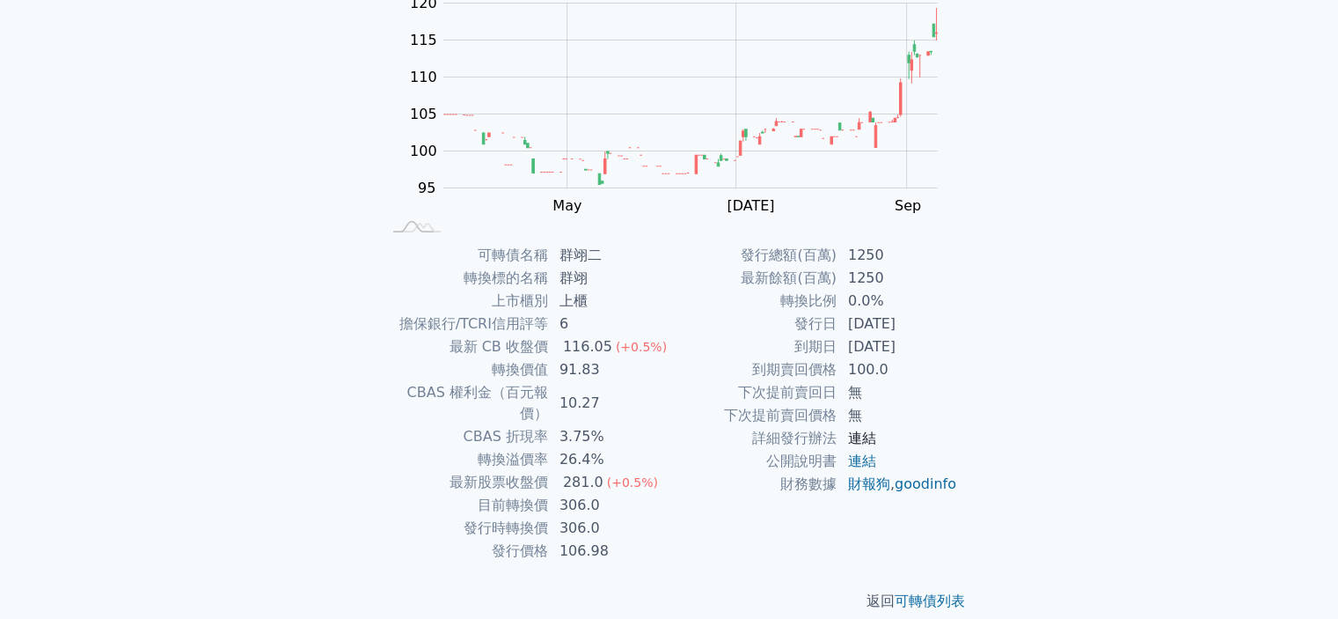
click at [865, 435] on link "連結" at bounding box center [862, 437] width 28 height 17
click at [875, 460] on link "連結" at bounding box center [862, 460] width 28 height 17
